Goal: Task Accomplishment & Management: Use online tool/utility

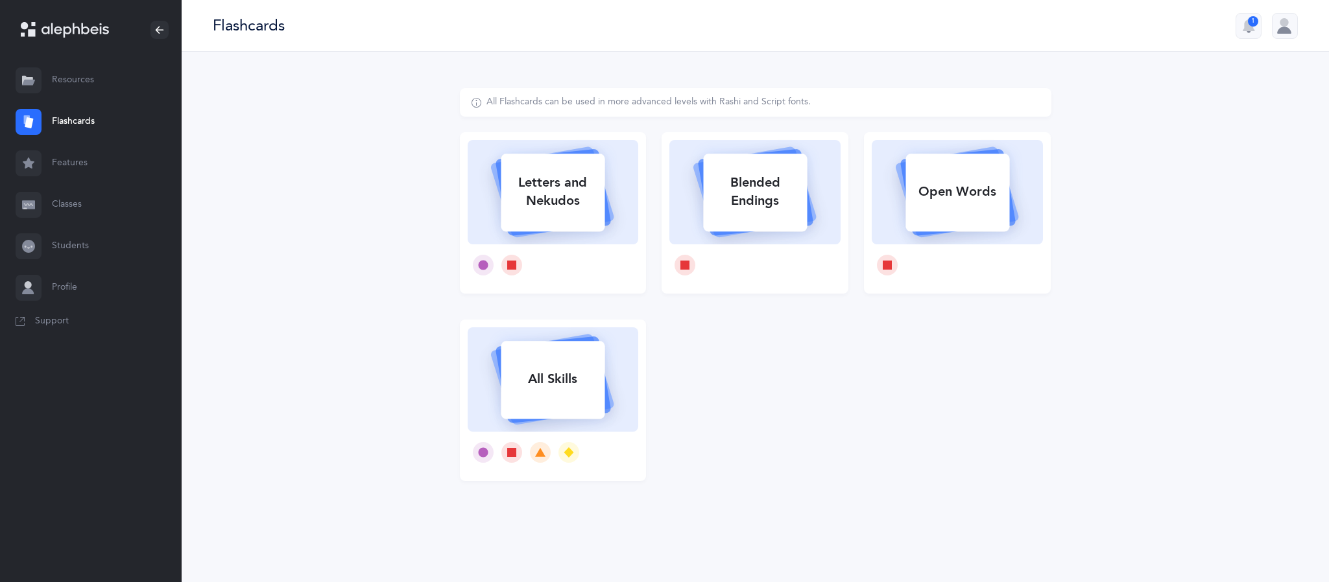
click at [530, 171] on div "Letters and Nekudos" at bounding box center [553, 192] width 104 height 52
select select
select select "single"
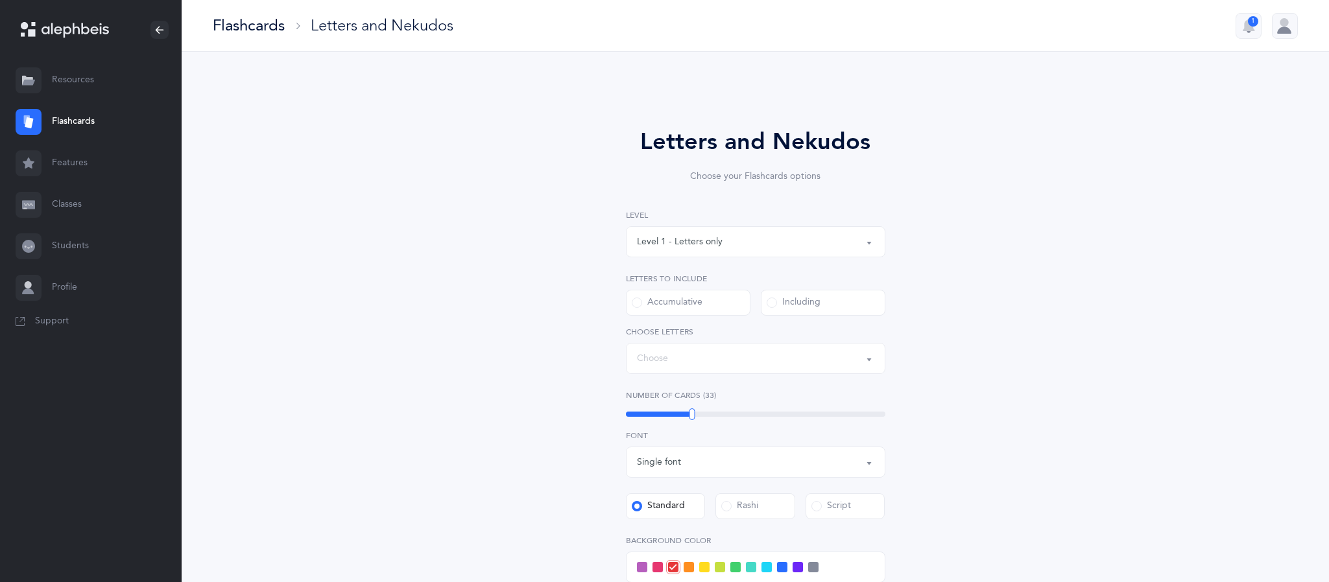
select select "27"
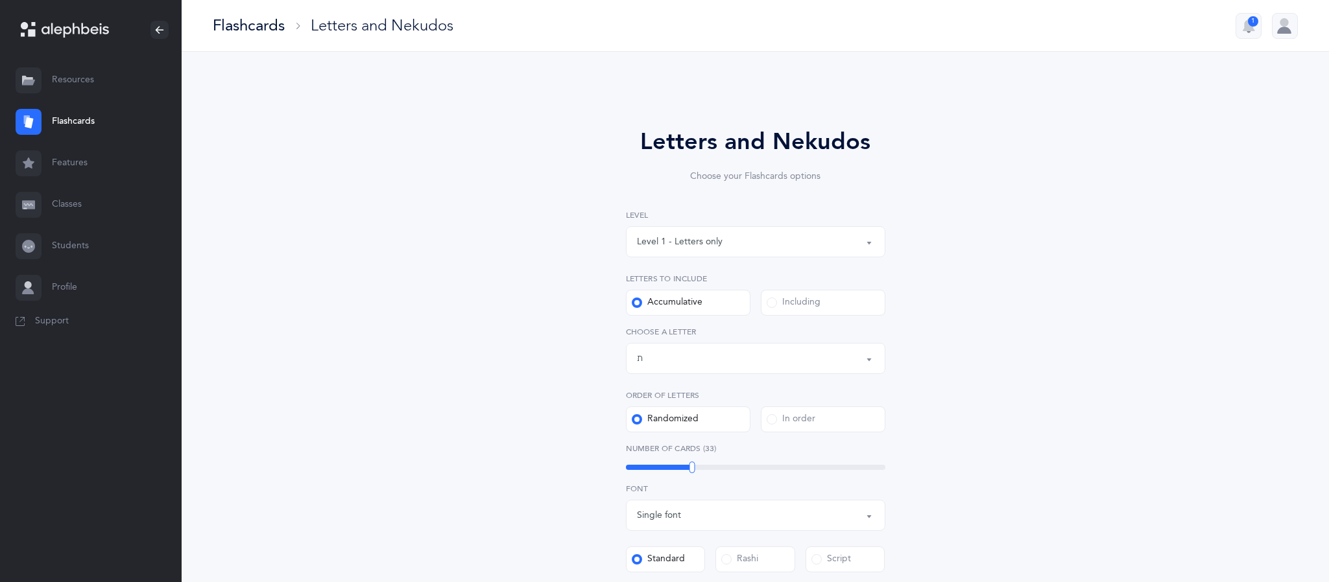
click at [706, 243] on div "Level 1 - Letters only" at bounding box center [680, 242] width 86 height 14
click at [699, 282] on span "Level 1 - Letters only" at bounding box center [689, 281] width 86 height 12
click at [772, 302] on span at bounding box center [772, 303] width 10 height 10
click at [0, 0] on input "Including" at bounding box center [0, 0] width 0 height 0
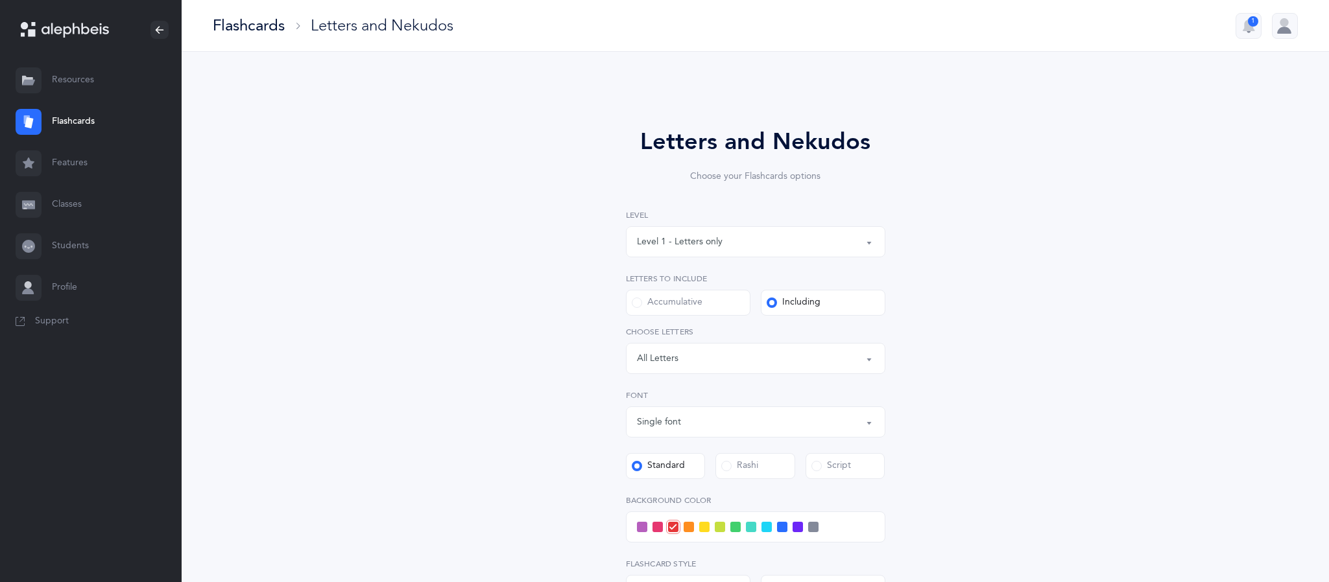
click at [704, 354] on div "Letters: All Letters" at bounding box center [755, 359] width 237 height 22
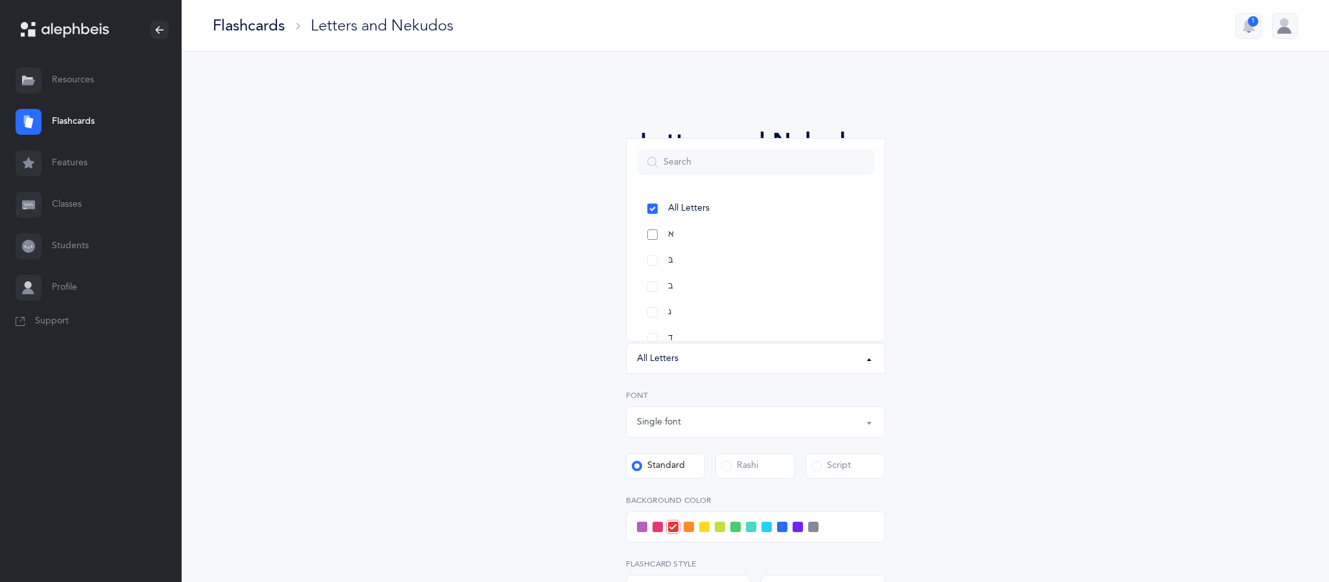
click at [651, 230] on link "א" at bounding box center [755, 235] width 237 height 26
select select "1"
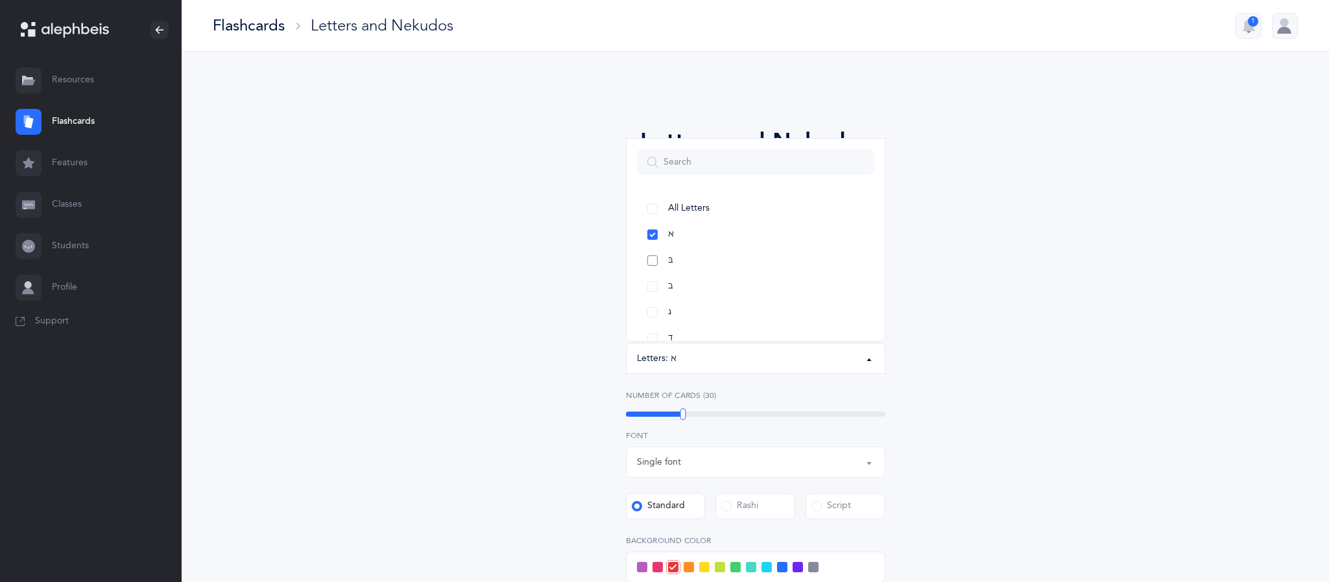
click at [654, 262] on link "בּ" at bounding box center [755, 261] width 237 height 26
click at [645, 286] on link "ב" at bounding box center [755, 287] width 237 height 26
click at [652, 312] on link "ג" at bounding box center [755, 313] width 237 height 26
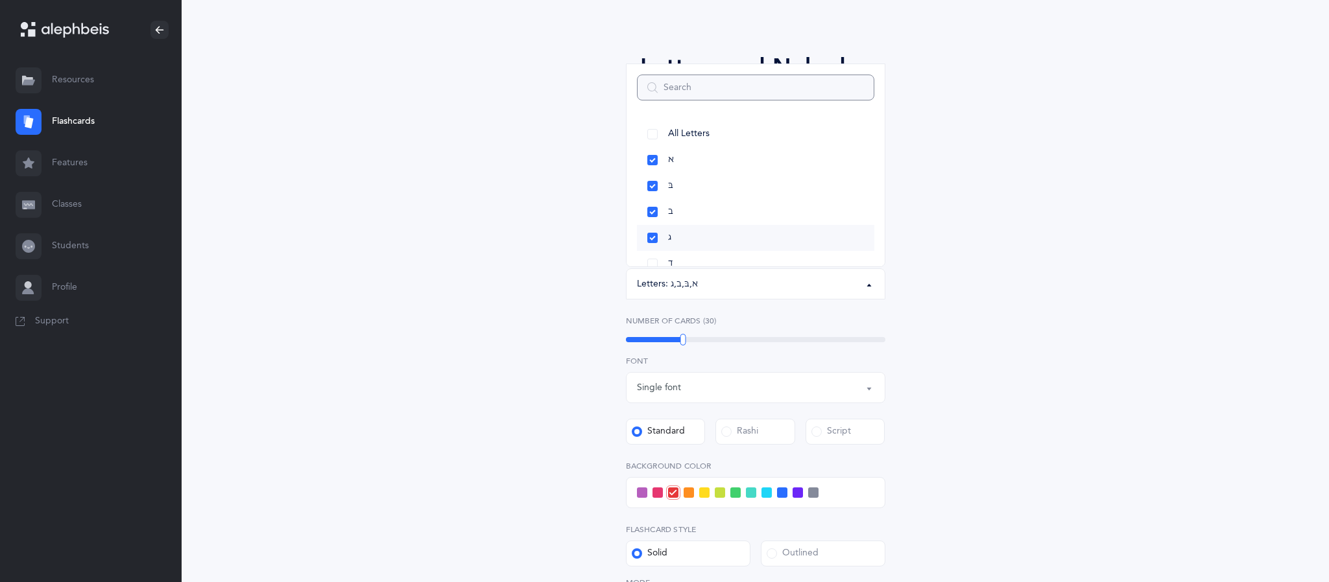
scroll to position [68, 0]
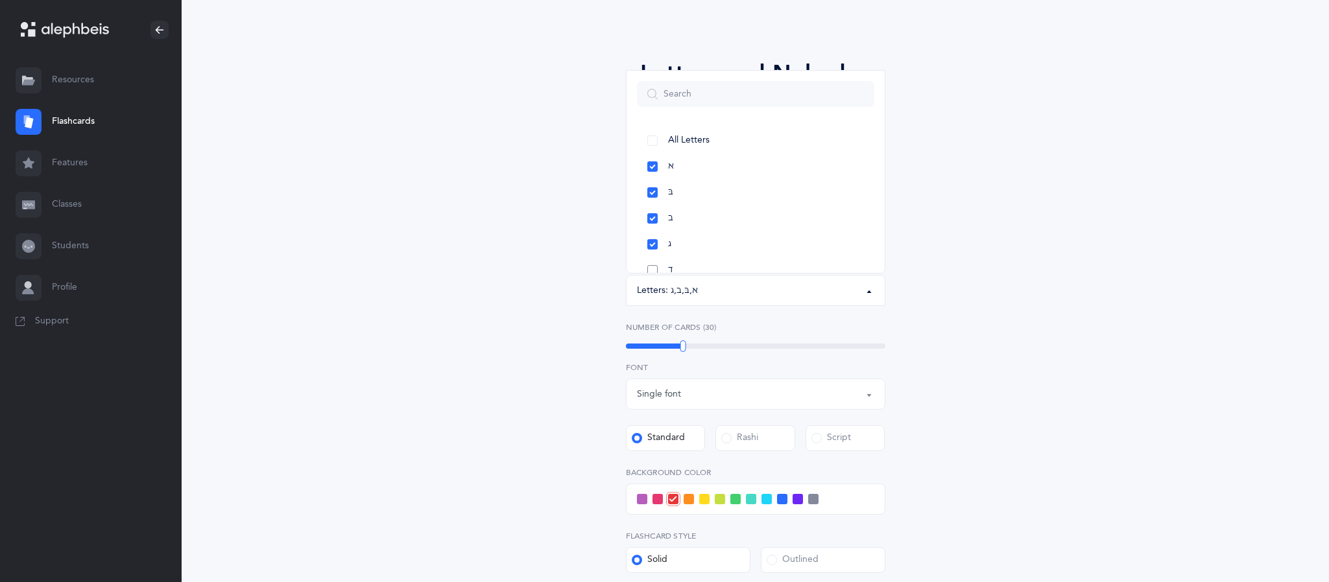
click at [653, 272] on link "ד" at bounding box center [755, 270] width 237 height 26
click at [863, 295] on button "Letters: א , בּ , ב , ג , ד" at bounding box center [755, 290] width 259 height 31
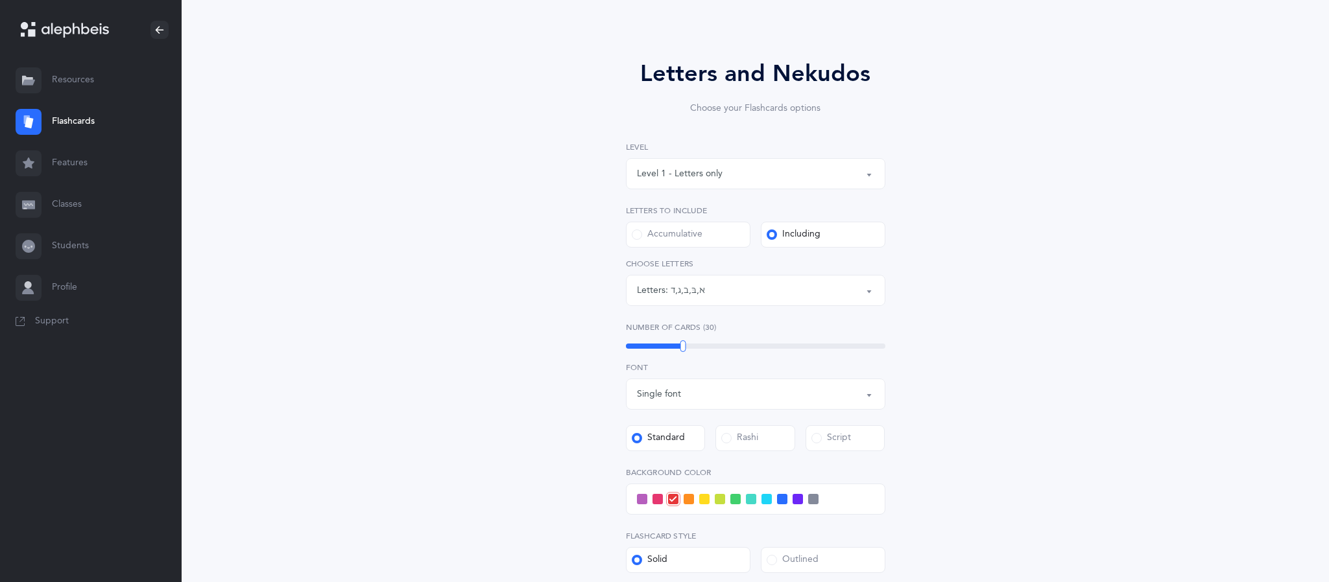
click at [790, 232] on div "Including" at bounding box center [794, 234] width 54 height 13
click at [0, 0] on input "Including" at bounding box center [0, 0] width 0 height 0
click at [727, 291] on div "Letters: א , בּ , ב , ג , ד" at bounding box center [755, 291] width 237 height 22
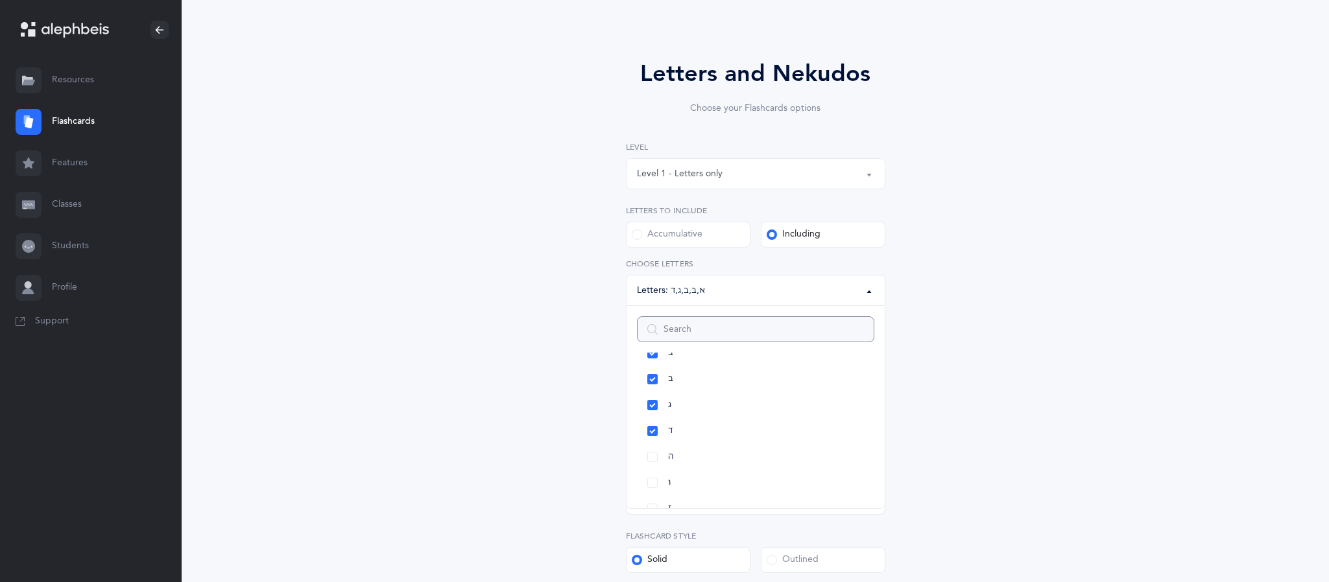
scroll to position [80, 0]
click at [649, 450] on link "ה" at bounding box center [755, 451] width 237 height 26
click at [652, 480] on link "ו" at bounding box center [755, 477] width 237 height 26
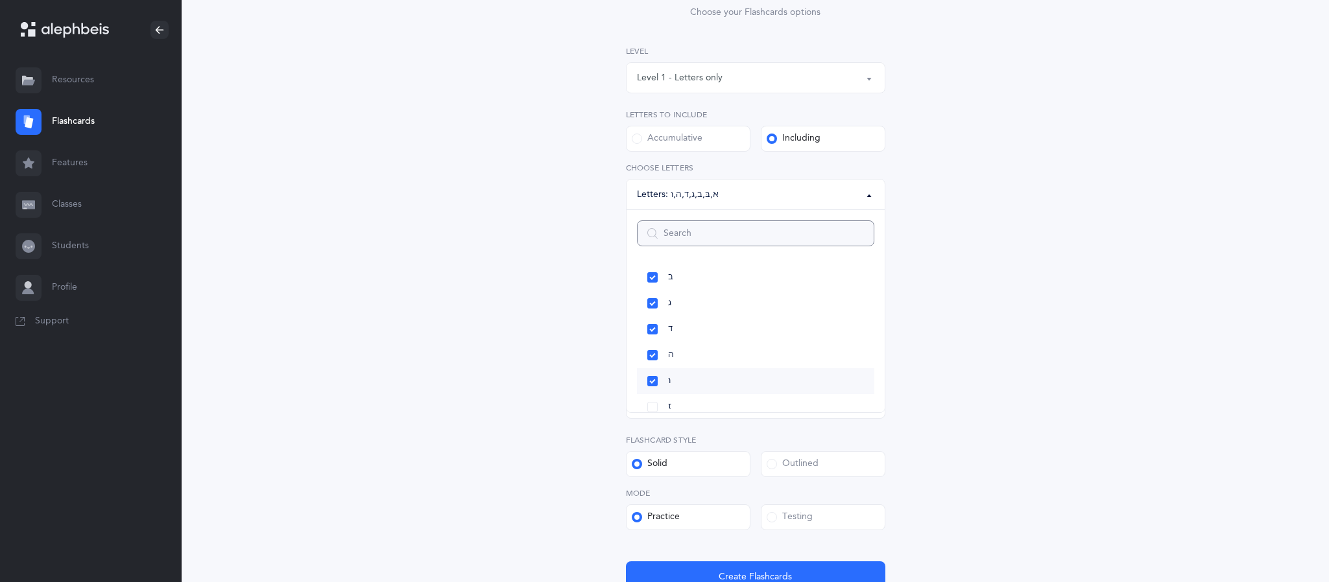
scroll to position [165, 0]
click at [652, 404] on link "ז" at bounding box center [755, 406] width 237 height 26
click at [652, 381] on link "ח" at bounding box center [755, 379] width 237 height 26
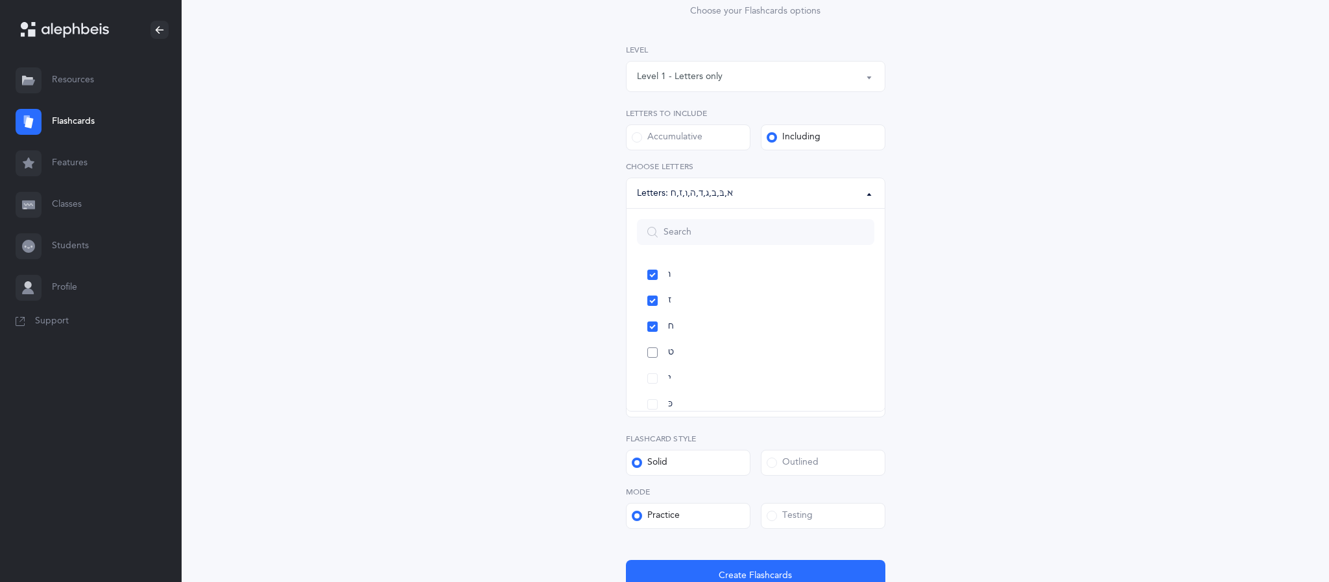
click at [652, 353] on link "ט" at bounding box center [755, 353] width 237 height 26
click at [653, 379] on link "י" at bounding box center [755, 379] width 237 height 26
click at [649, 363] on link "כּ" at bounding box center [755, 364] width 237 height 26
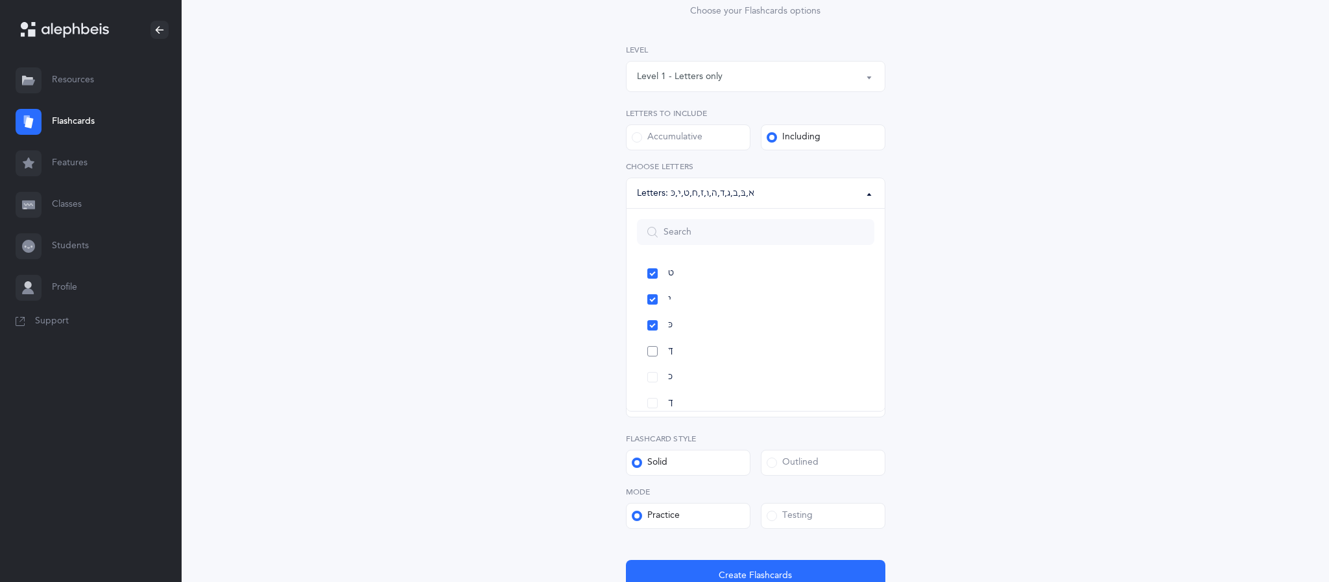
click at [652, 350] on link "ךּ" at bounding box center [755, 352] width 237 height 26
click at [650, 378] on link "כ" at bounding box center [755, 377] width 237 height 26
click at [655, 406] on link "ך" at bounding box center [755, 403] width 237 height 26
click at [650, 359] on link "ל" at bounding box center [755, 359] width 237 height 26
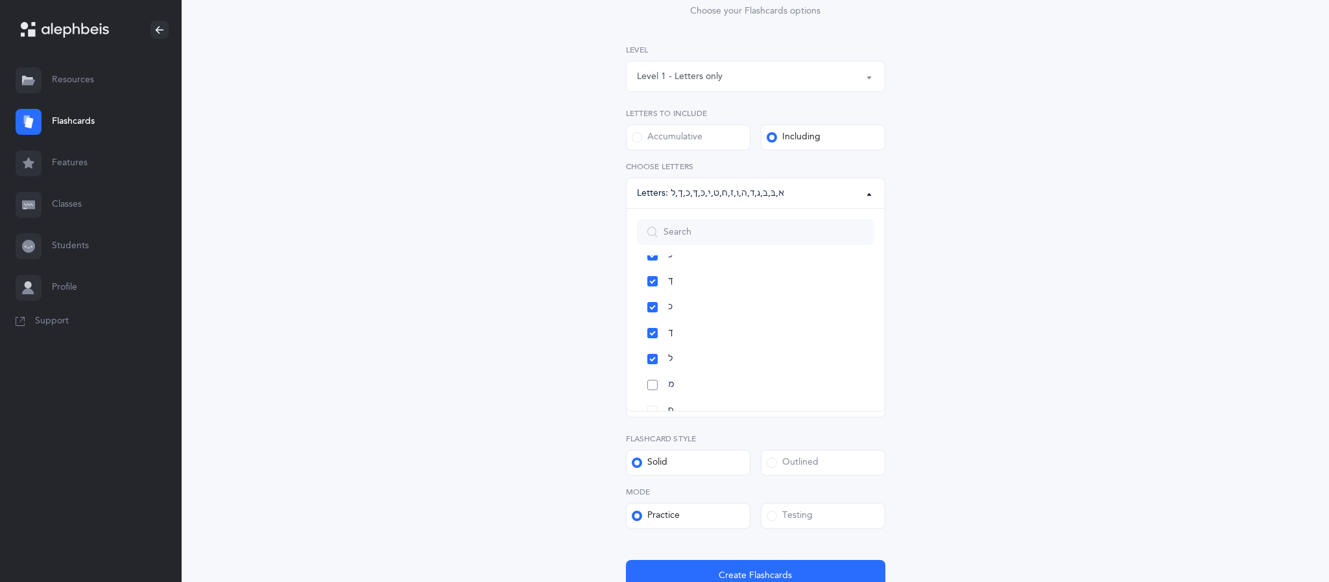
click at [652, 386] on link "מ" at bounding box center [755, 385] width 237 height 26
click at [654, 350] on link "ם" at bounding box center [755, 351] width 237 height 26
click at [768, 571] on span "Create Flashcards" at bounding box center [755, 576] width 73 height 14
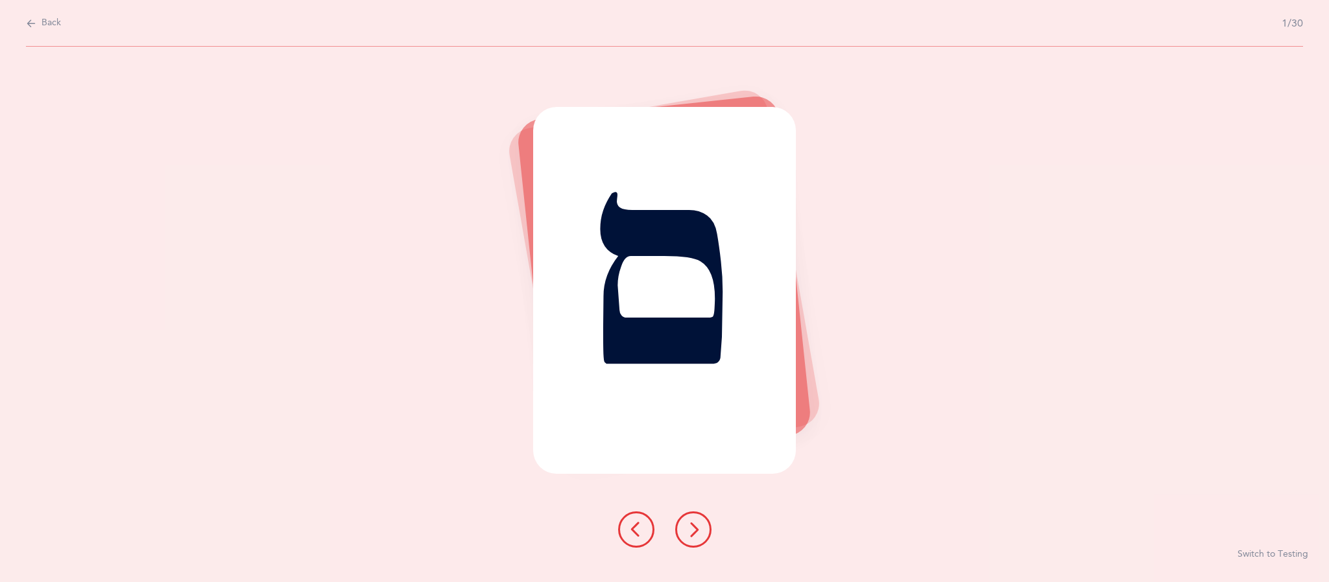
scroll to position [0, 0]
click at [82, 43] on div "Back 1/30" at bounding box center [664, 23] width 1277 height 47
click at [58, 27] on span "Back" at bounding box center [51, 23] width 19 height 13
select select "1"
select select "single"
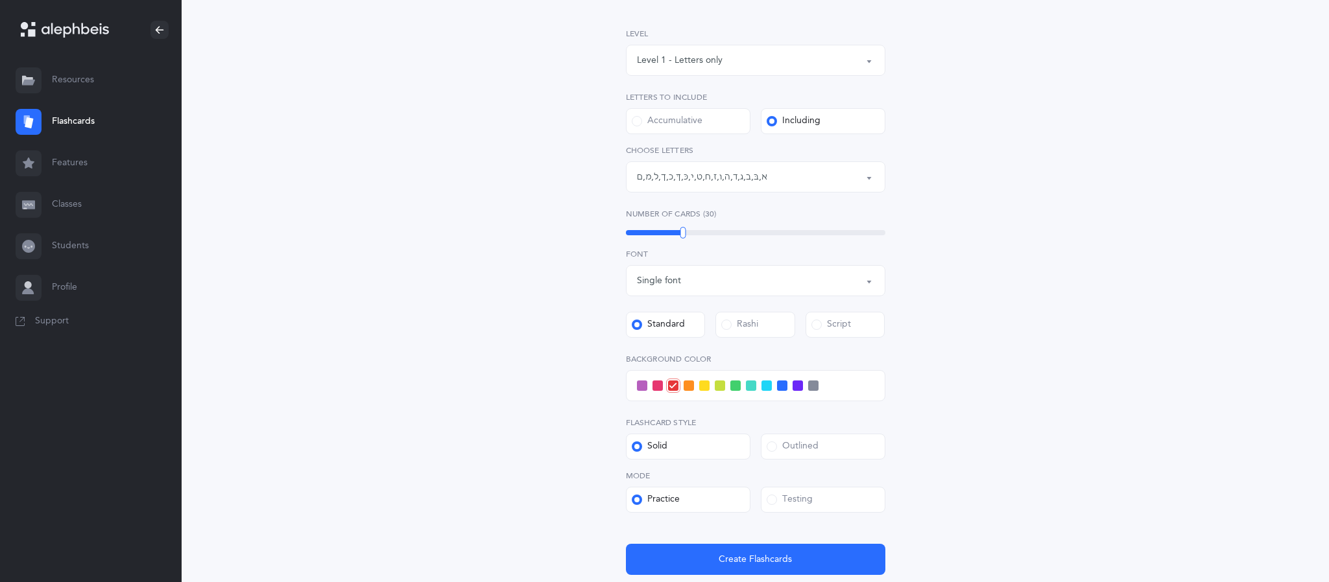
scroll to position [175, 0]
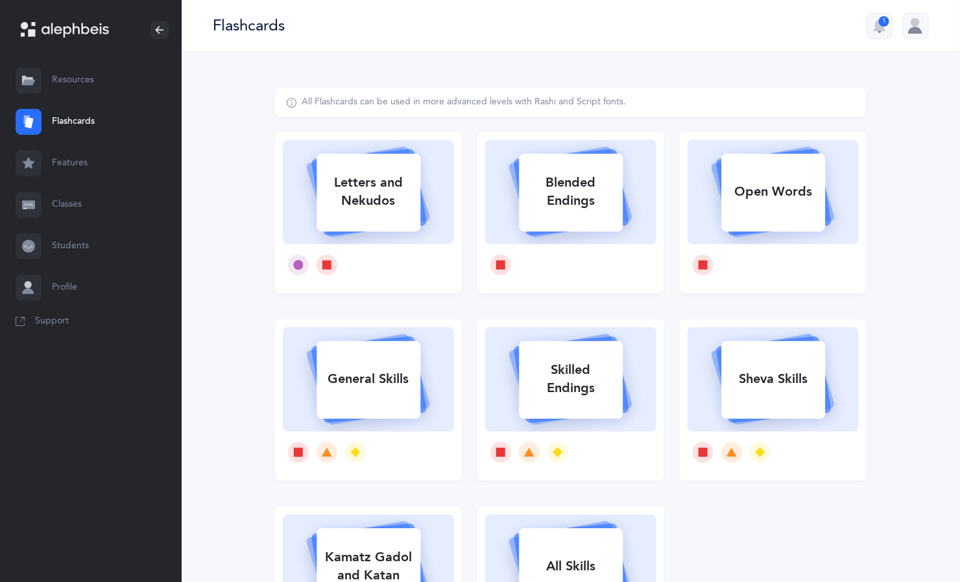
click at [390, 182] on div "Letters and Nekudos" at bounding box center [368, 192] width 104 height 52
select select
select select "single"
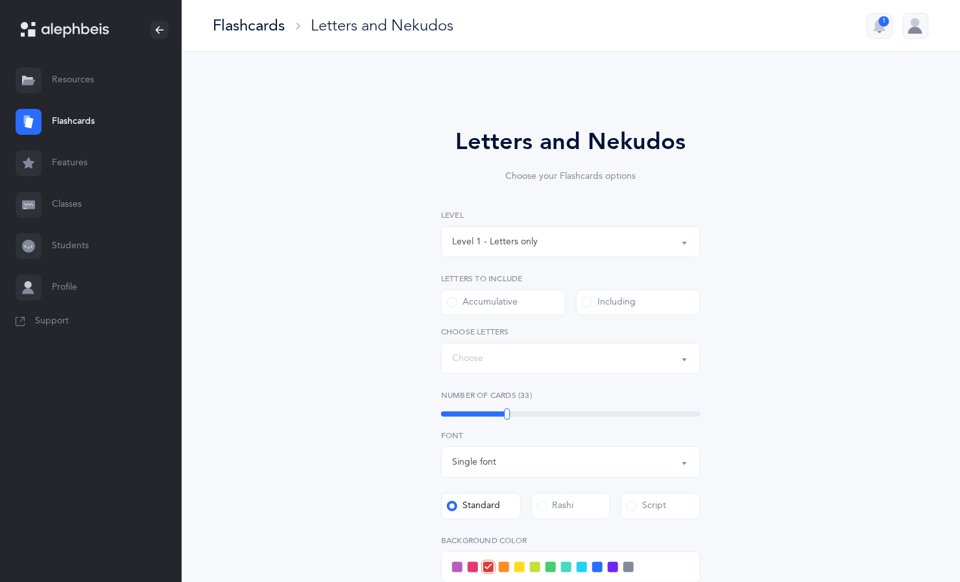
select select "27"
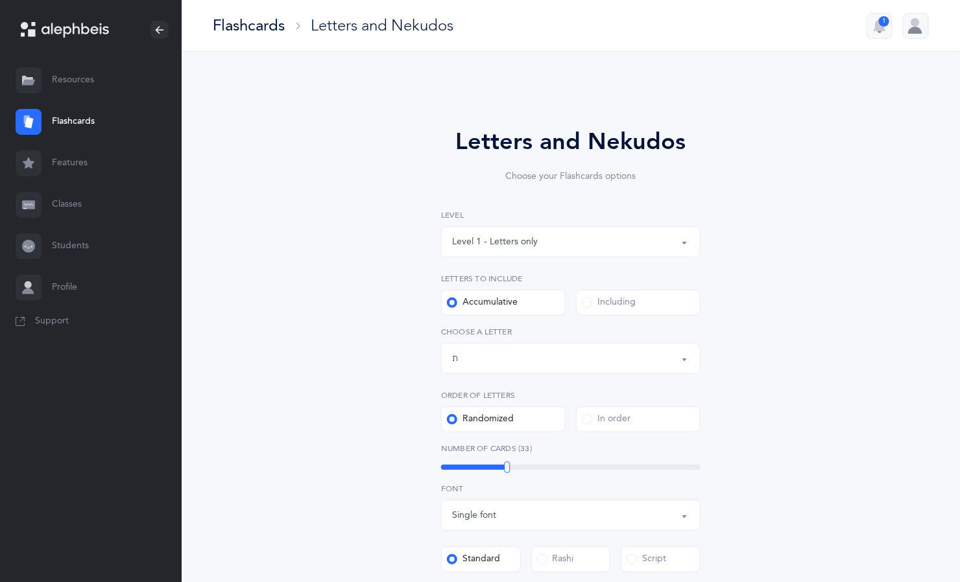
click at [641, 348] on div "Letters up until: ת" at bounding box center [570, 359] width 237 height 22
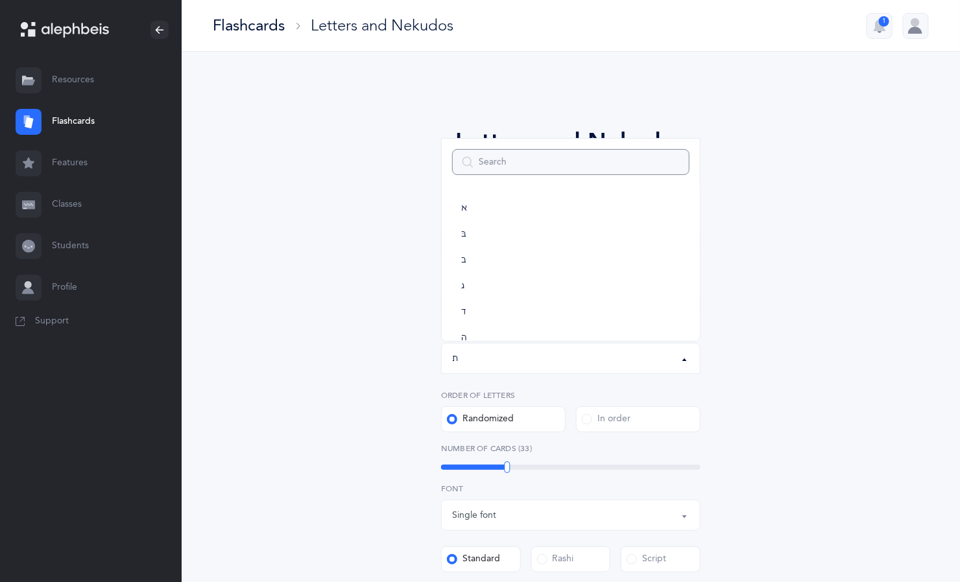
scroll to position [720, 0]
click at [792, 187] on div "Letters and Nekudos Choose your Flashcards options Level 1 - Letters only Level…" at bounding box center [570, 475] width 591 height 774
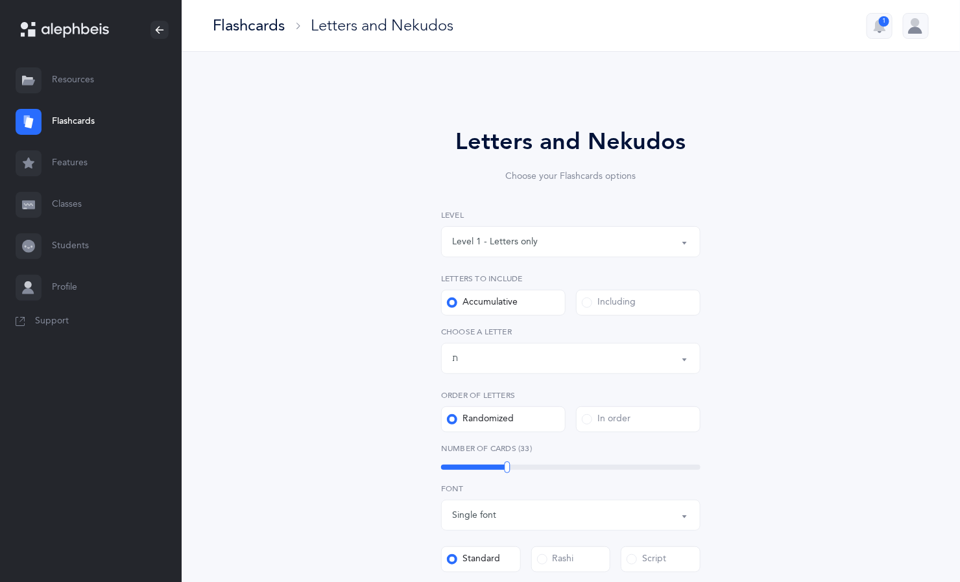
click at [652, 301] on label "Including" at bounding box center [638, 303] width 125 height 26
click at [0, 0] on input "Including" at bounding box center [0, 0] width 0 height 0
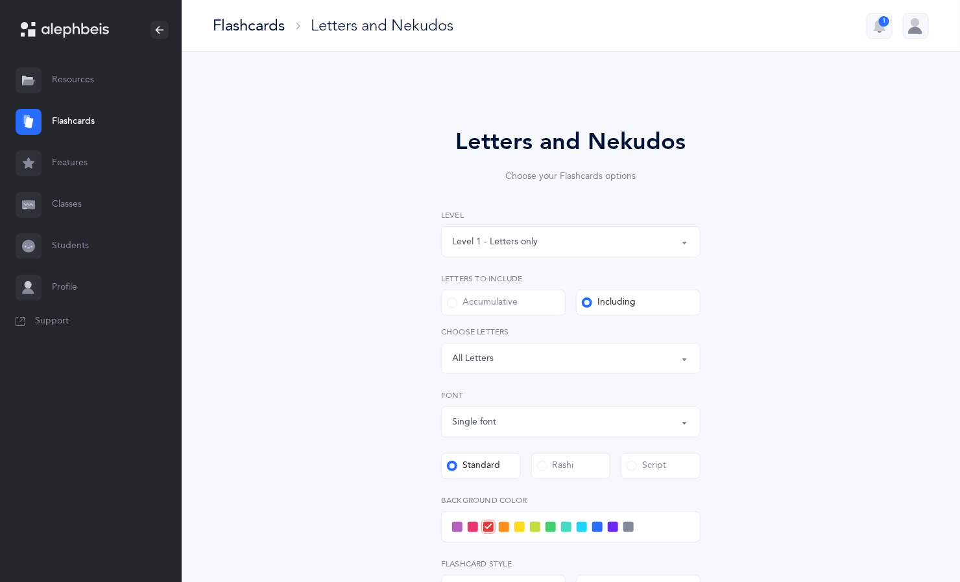
click at [593, 366] on div "Letters: All Letters" at bounding box center [570, 359] width 237 height 22
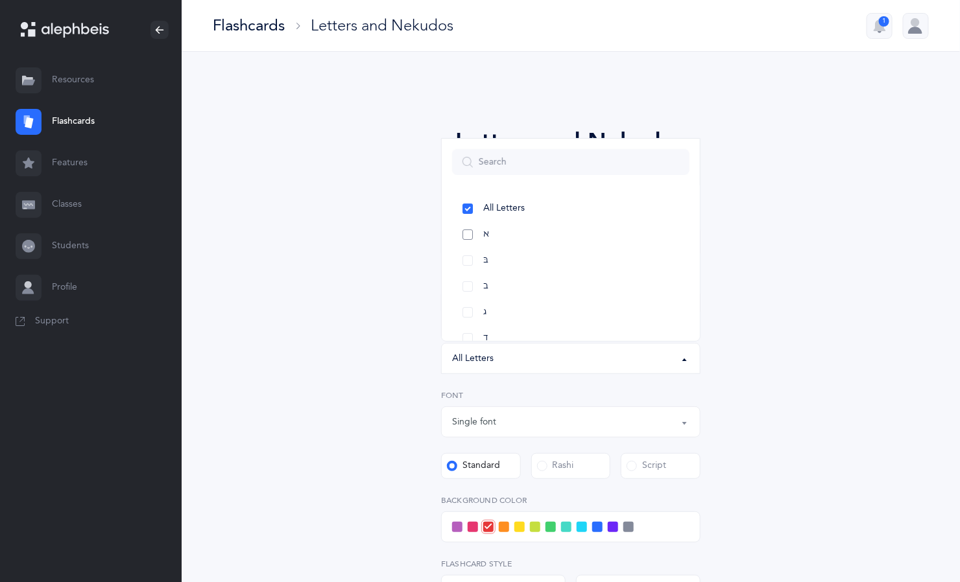
click at [461, 240] on link "א" at bounding box center [570, 235] width 237 height 26
select select "1"
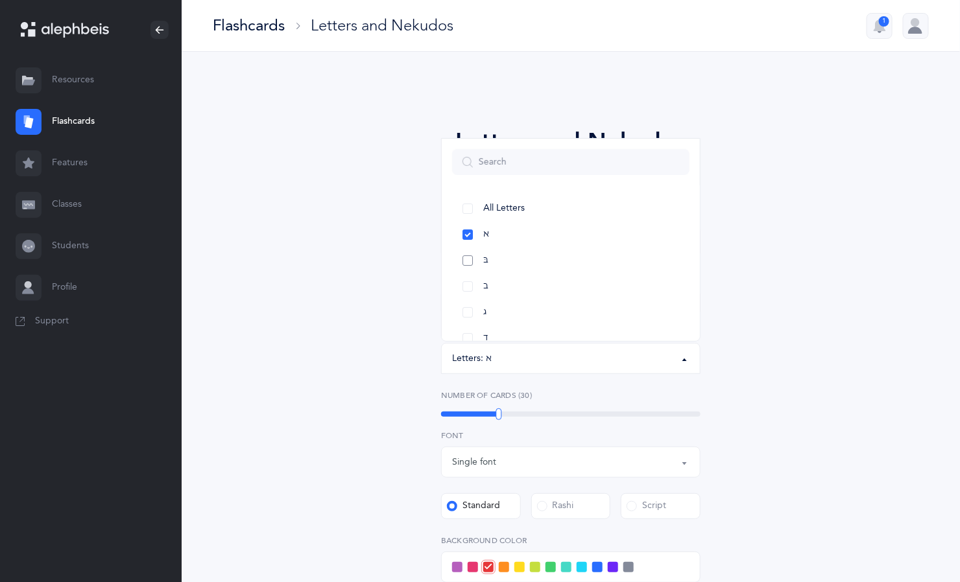
click at [464, 265] on link "בּ" at bounding box center [570, 261] width 237 height 26
click at [467, 283] on link "ב" at bounding box center [570, 287] width 237 height 26
click at [470, 309] on link "ג" at bounding box center [570, 313] width 237 height 26
click at [470, 334] on link "ד" at bounding box center [570, 339] width 237 height 26
click at [793, 194] on div "Letters and Nekudos Choose your Flashcards options Level 1 - Letters only Level…" at bounding box center [570, 448] width 591 height 720
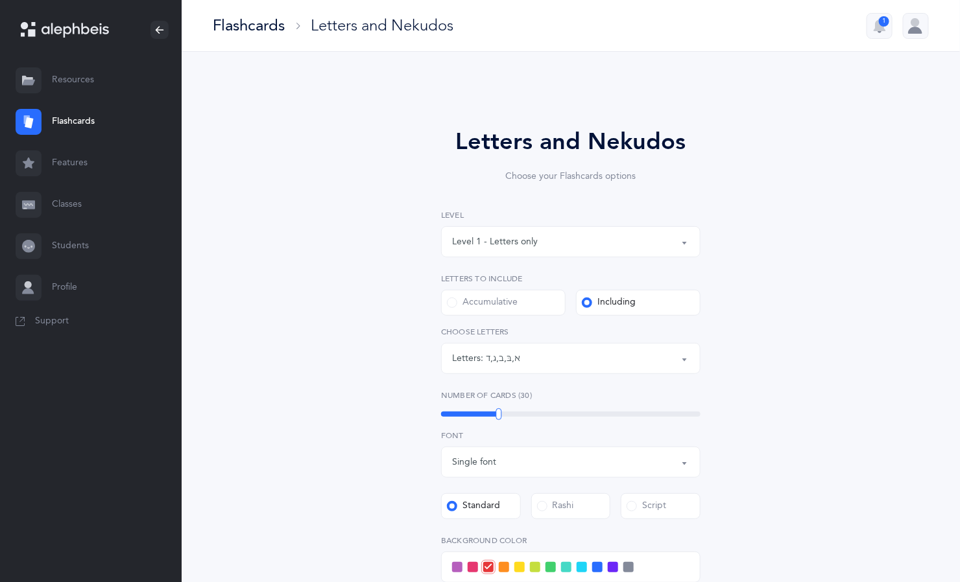
click at [665, 355] on div "Letters: א , בּ , ב , ג , ד" at bounding box center [570, 359] width 237 height 22
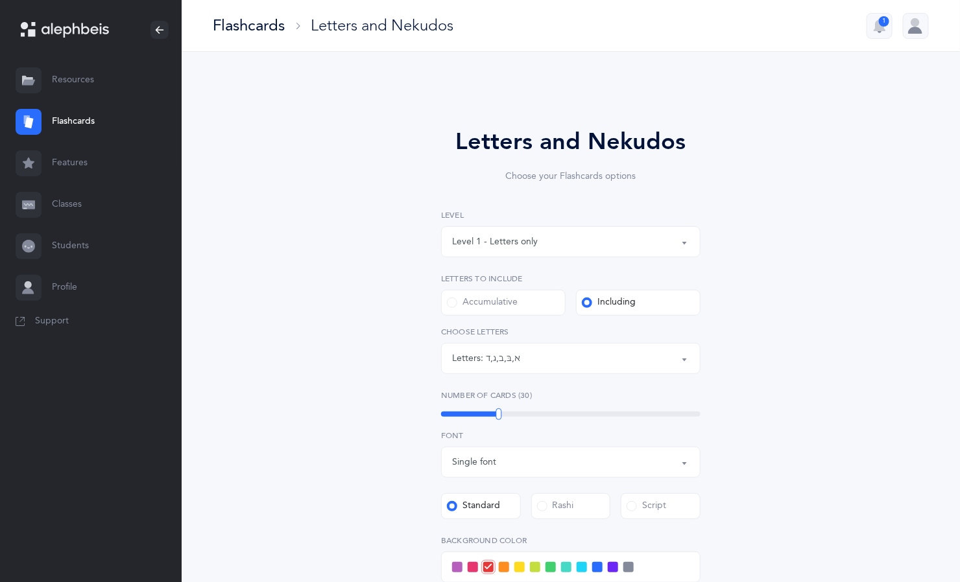
click at [691, 342] on div "All Letters א בּ ב ג ד ה ו ז ח ט י כּ ךּ כ ך ל מ ם נ ן ס ע פּ פ ף צ ץ ק ר שׁ שׂ…" at bounding box center [570, 350] width 259 height 48
click at [687, 350] on div "Letters: א , בּ , ב , ג , ד" at bounding box center [570, 359] width 237 height 22
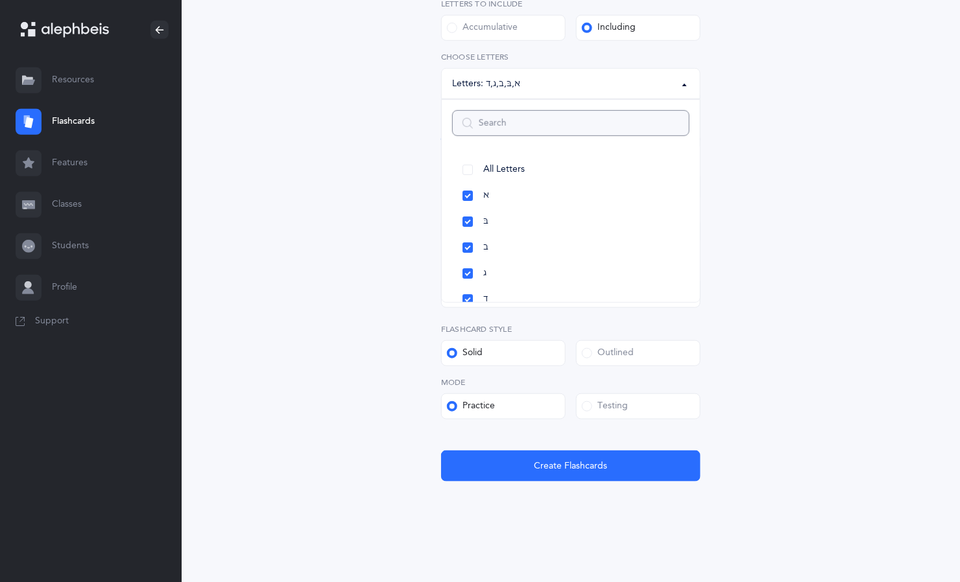
scroll to position [277, 0]
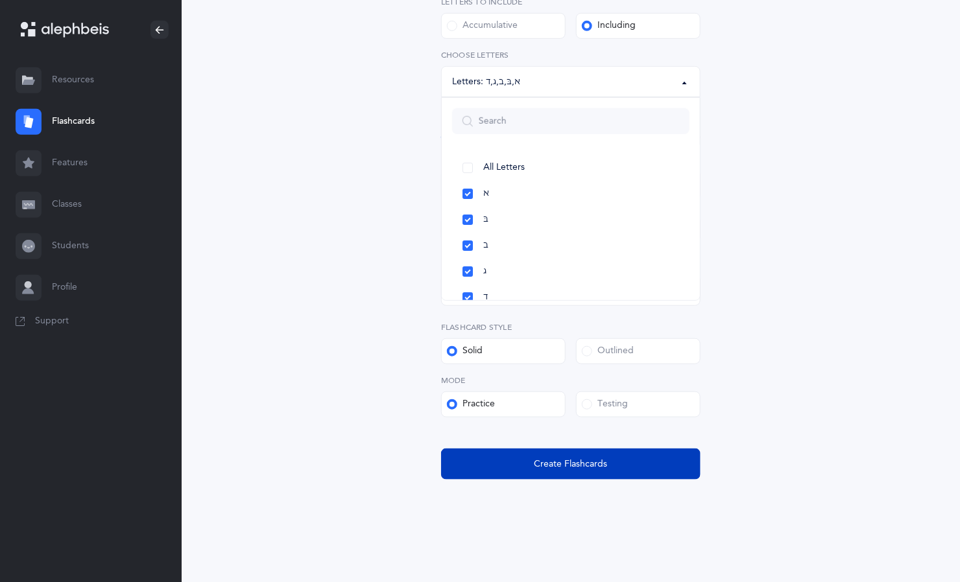
click at [588, 460] on span "Create Flashcards" at bounding box center [570, 465] width 73 height 14
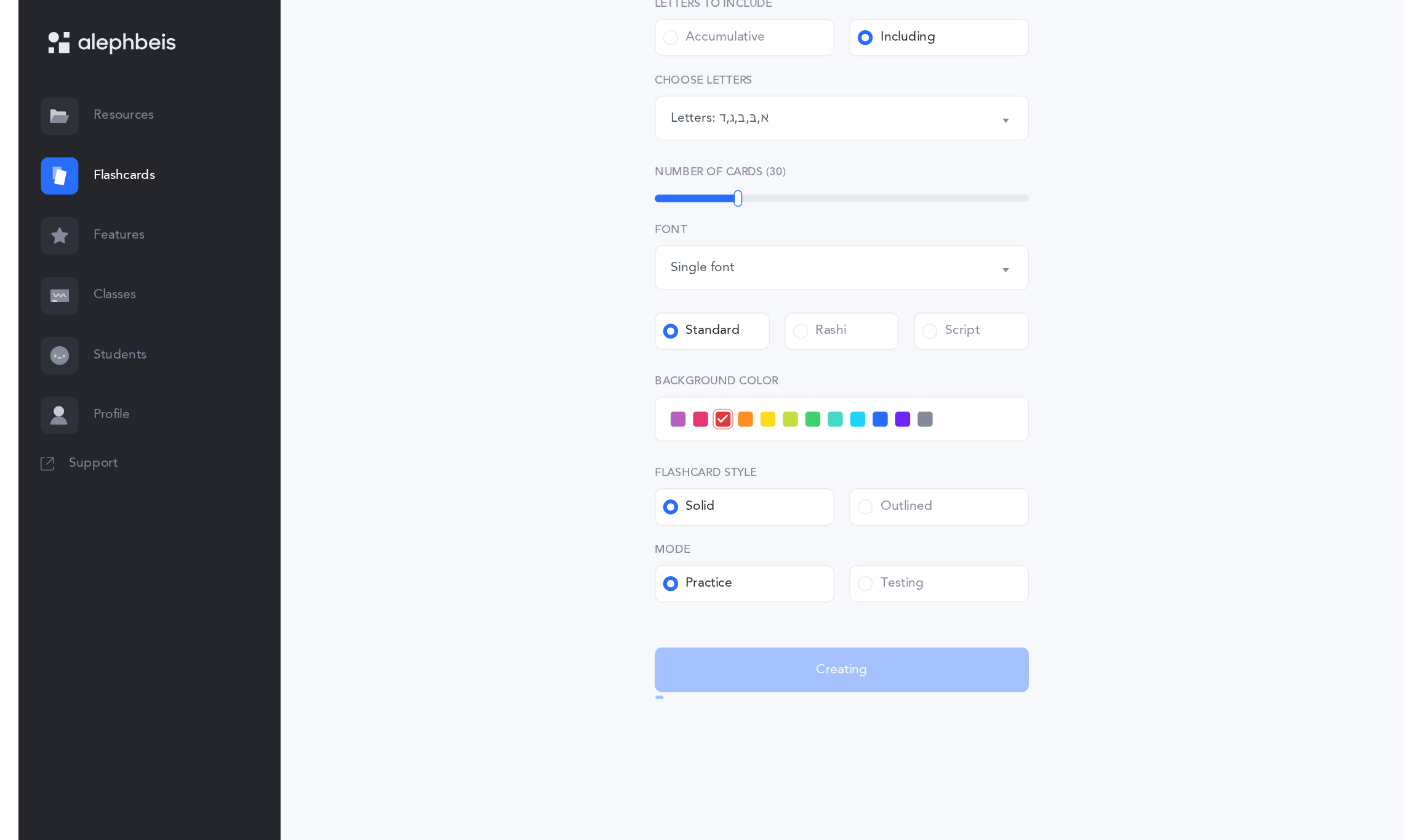
scroll to position [0, 0]
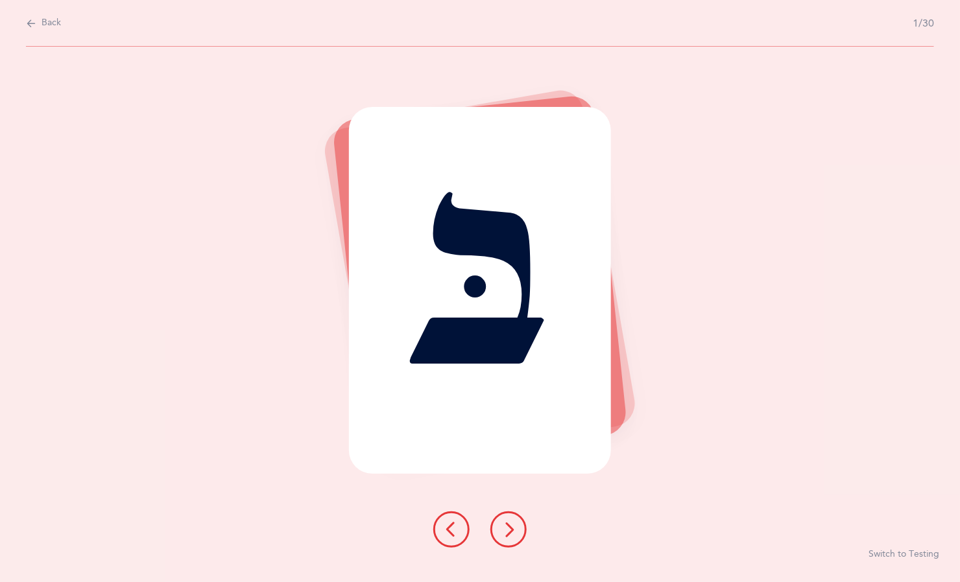
click at [525, 534] on button at bounding box center [508, 530] width 36 height 36
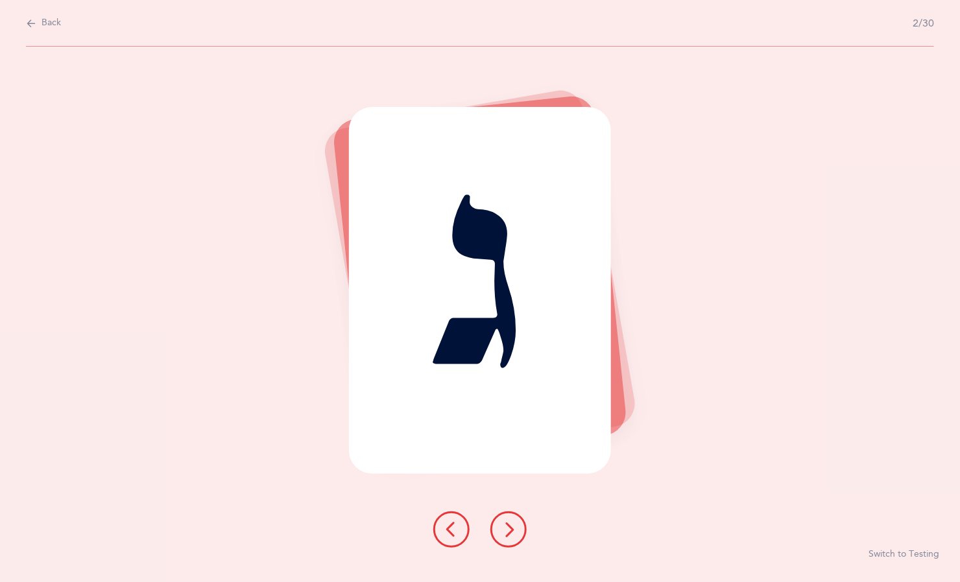
click at [508, 530] on icon at bounding box center [509, 530] width 16 height 16
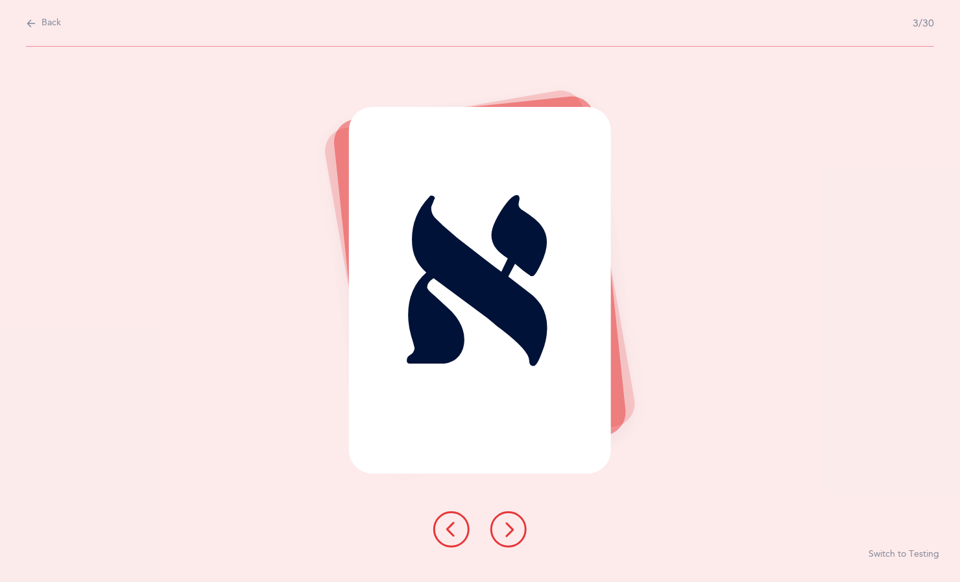
click at [508, 529] on icon at bounding box center [509, 530] width 16 height 16
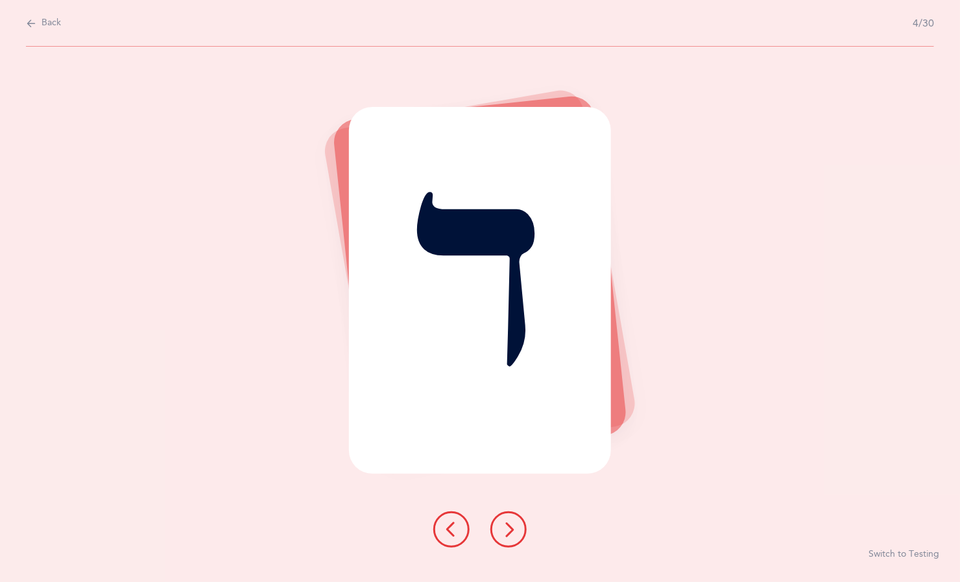
click at [508, 529] on icon at bounding box center [509, 530] width 16 height 16
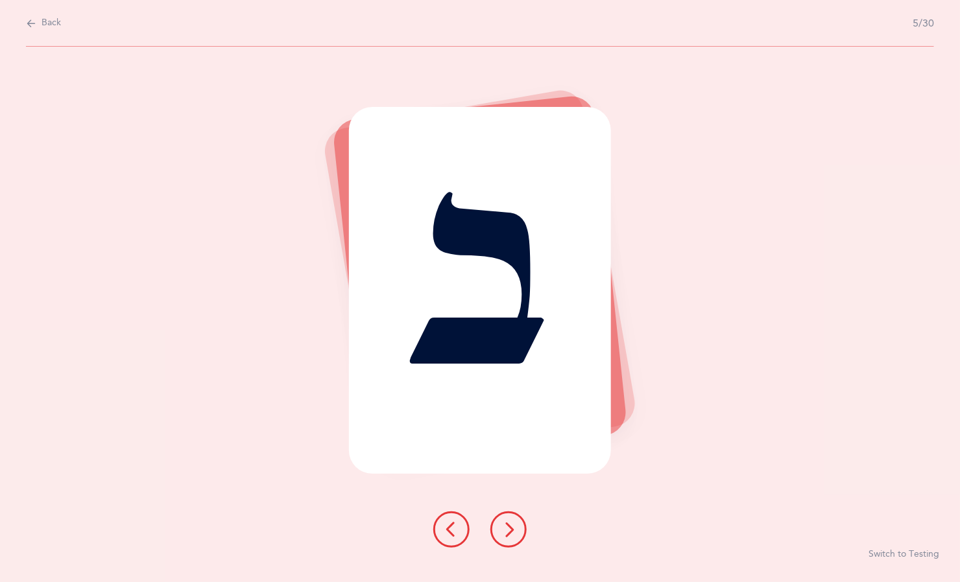
click at [510, 527] on icon at bounding box center [509, 530] width 16 height 16
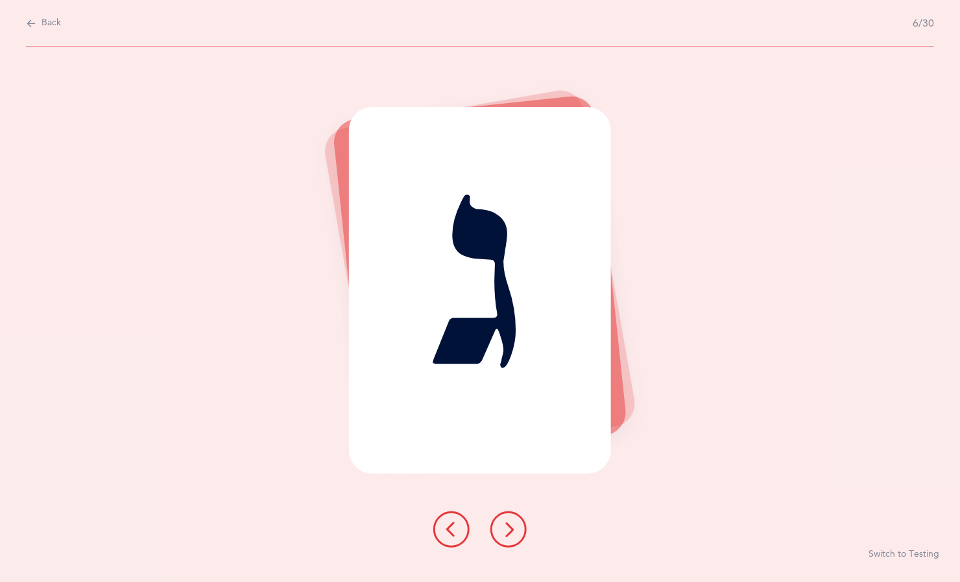
click at [506, 528] on icon at bounding box center [509, 530] width 16 height 16
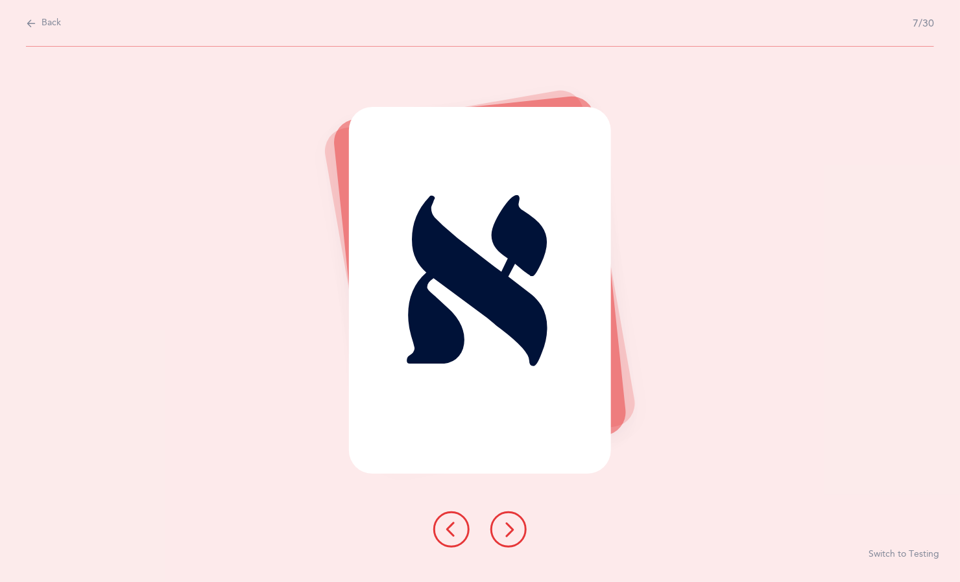
click at [504, 534] on icon at bounding box center [509, 530] width 16 height 16
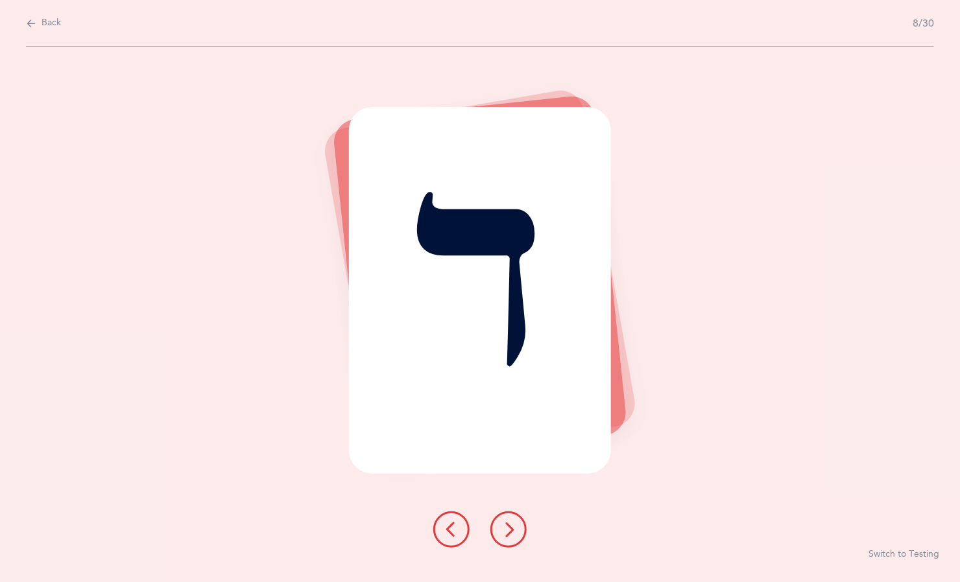
click at [508, 529] on icon at bounding box center [509, 530] width 16 height 16
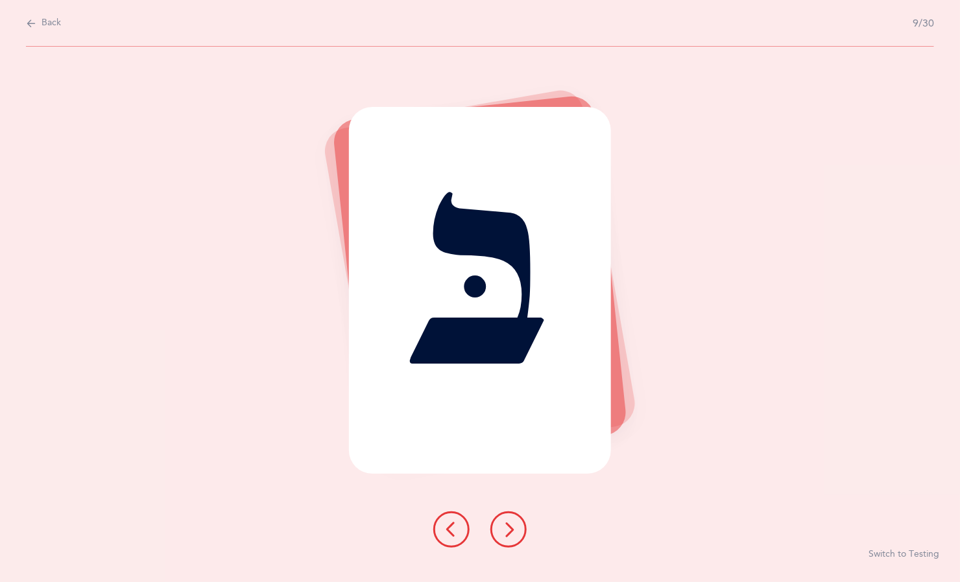
click at [524, 538] on button at bounding box center [508, 530] width 36 height 36
click at [514, 545] on button at bounding box center [508, 530] width 36 height 36
click at [506, 529] on icon at bounding box center [509, 530] width 16 height 16
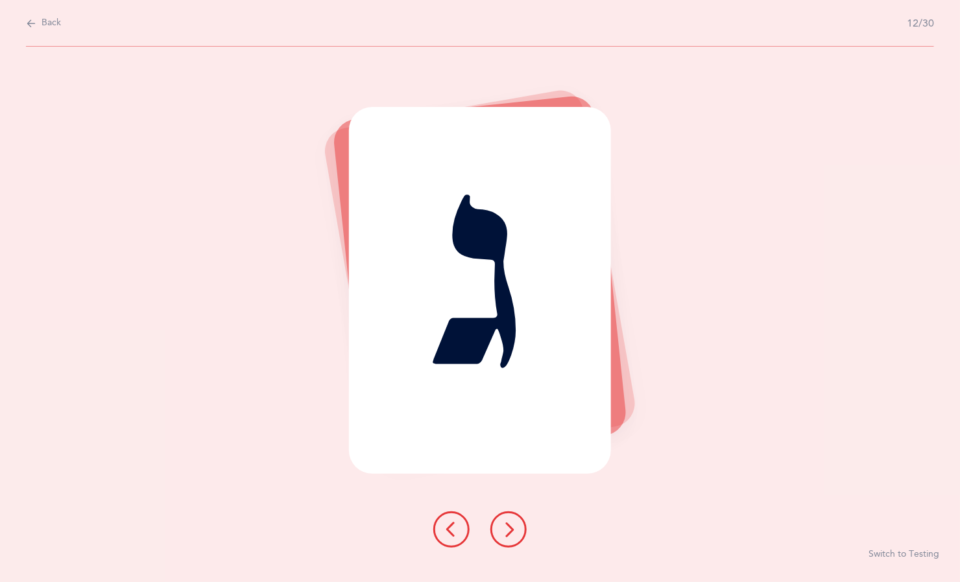
click at [514, 532] on icon at bounding box center [509, 530] width 16 height 16
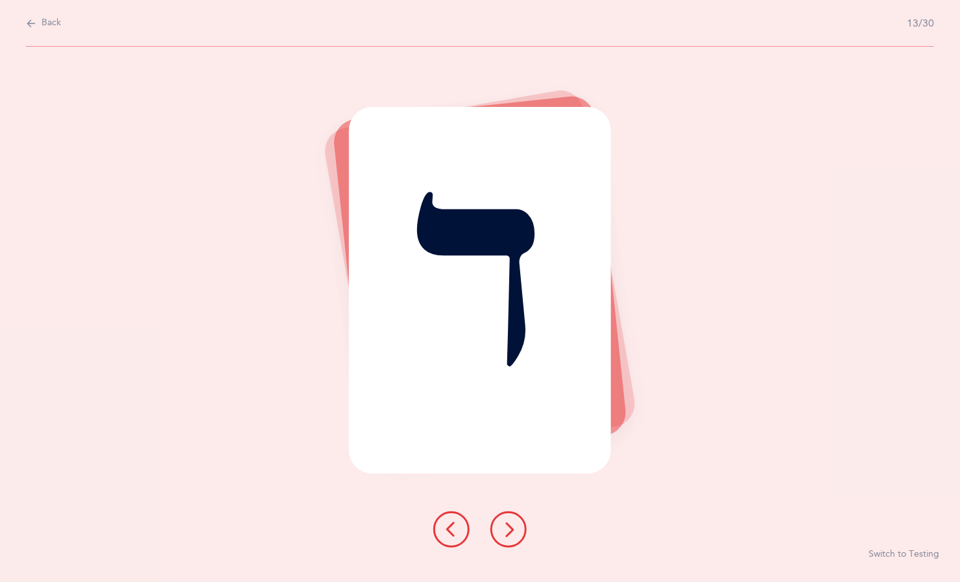
click at [512, 529] on icon at bounding box center [509, 530] width 16 height 16
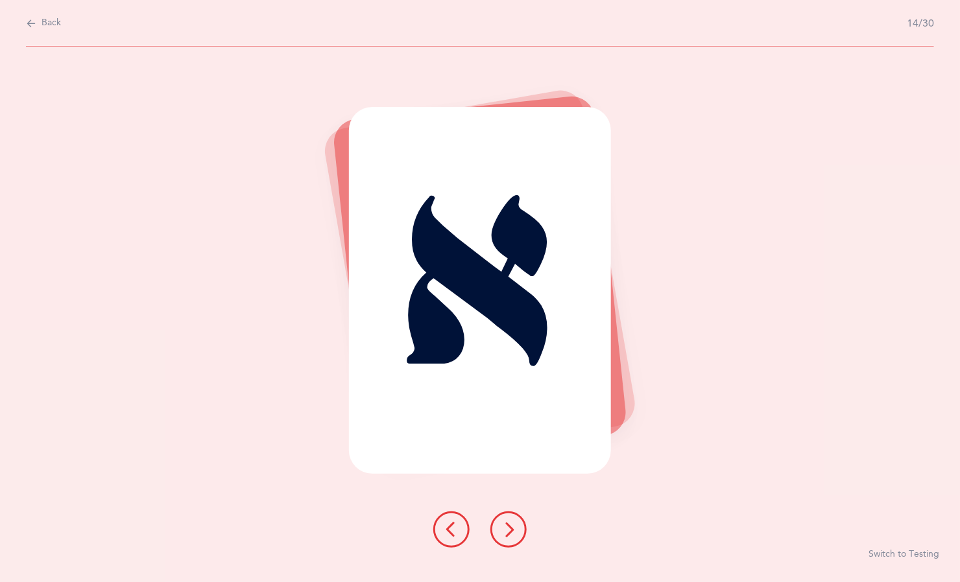
click at [508, 530] on icon at bounding box center [509, 530] width 16 height 16
